Goal: Task Accomplishment & Management: Use online tool/utility

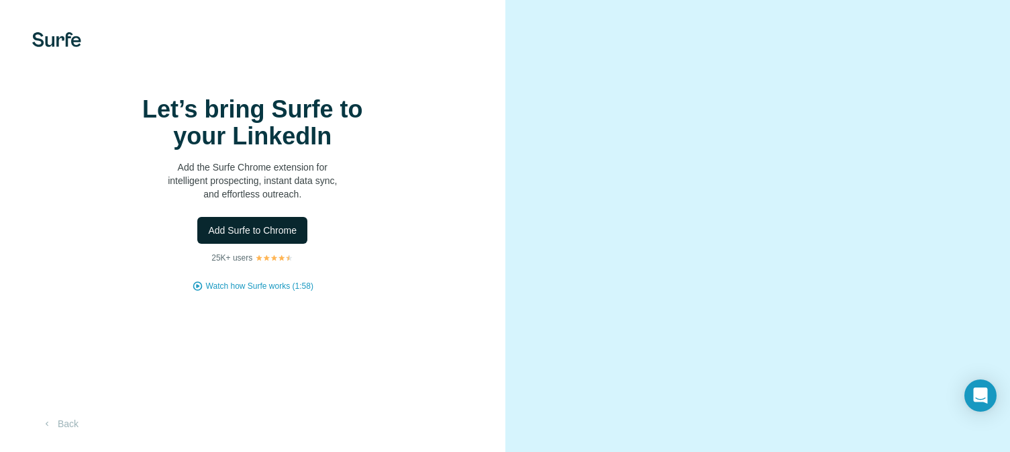
click at [259, 237] on span "Add Surfe to Chrome" at bounding box center [252, 229] width 89 height 13
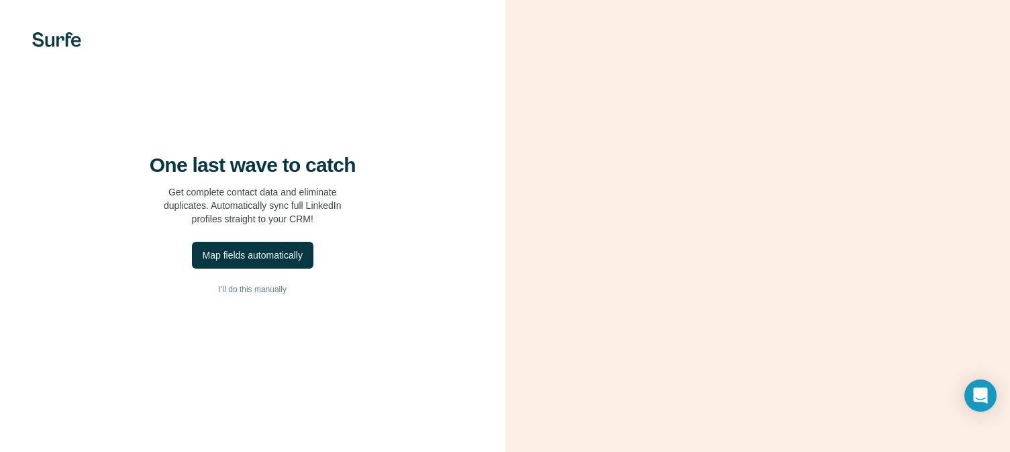
click at [58, 41] on img at bounding box center [56, 39] width 49 height 15
click at [56, 37] on img at bounding box center [56, 39] width 49 height 15
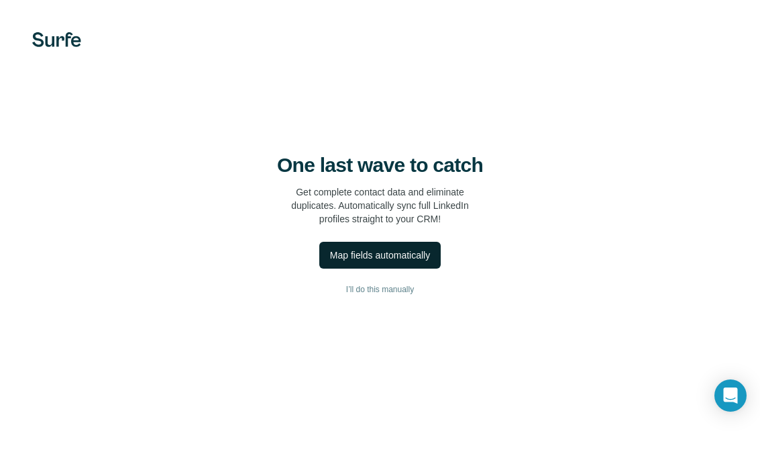
click at [358, 253] on div "Map fields automatically" at bounding box center [380, 254] width 100 height 13
